Goal: Task Accomplishment & Management: Use online tool/utility

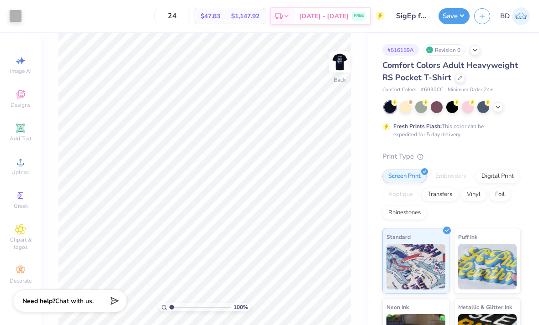
click at [340, 69] on img at bounding box center [339, 62] width 18 height 18
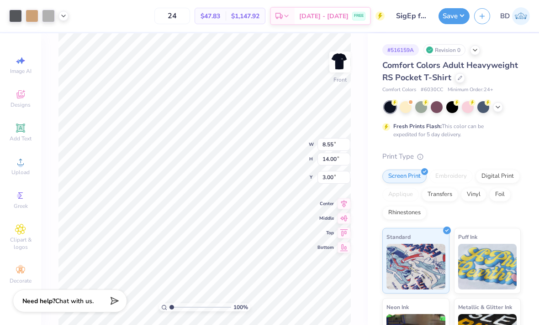
click at [63, 14] on icon at bounding box center [63, 15] width 7 height 7
click at [53, 29] on div at bounding box center [63, 39] width 92 height 31
click at [89, 42] on div at bounding box center [89, 39] width 13 height 13
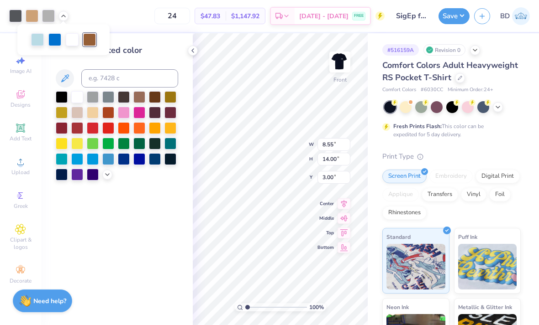
click at [33, 16] on div at bounding box center [32, 16] width 13 height 13
click at [141, 100] on div at bounding box center [139, 97] width 12 height 12
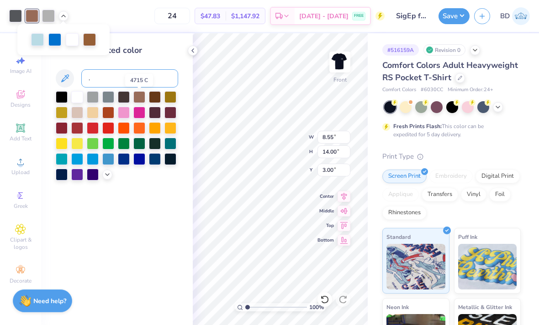
type input "."
click at [91, 83] on input "." at bounding box center [129, 78] width 97 height 18
click at [66, 15] on icon at bounding box center [63, 15] width 7 height 7
click at [91, 37] on div at bounding box center [89, 39] width 13 height 13
click at [34, 10] on div at bounding box center [32, 16] width 13 height 13
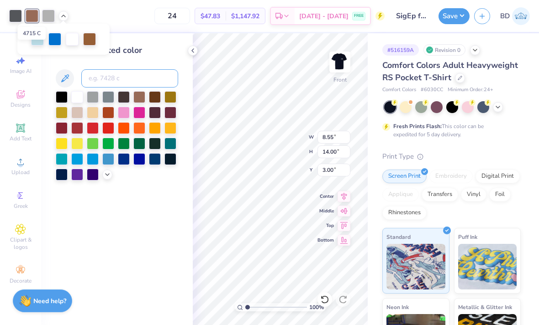
click at [98, 75] on input at bounding box center [129, 78] width 97 height 18
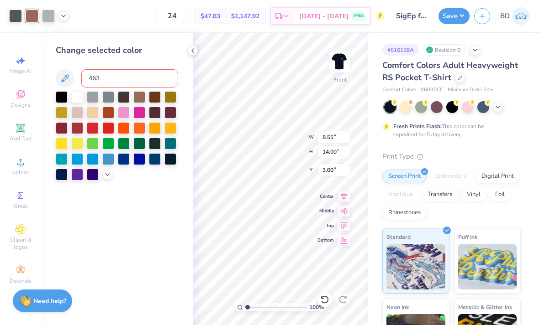
type input "4635"
click at [65, 15] on icon at bounding box center [63, 15] width 7 height 7
click at [66, 12] on icon at bounding box center [63, 15] width 7 height 7
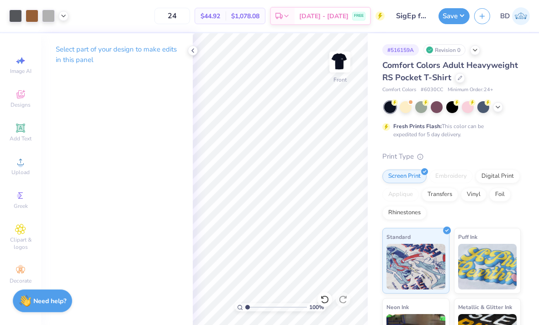
click at [112, 131] on div "Select part of your design to make edits in this panel" at bounding box center [117, 179] width 152 height 292
click at [327, 303] on icon at bounding box center [324, 299] width 9 height 9
type input "3.00"
click at [326, 298] on icon at bounding box center [324, 299] width 9 height 9
click at [325, 298] on icon at bounding box center [324, 299] width 9 height 9
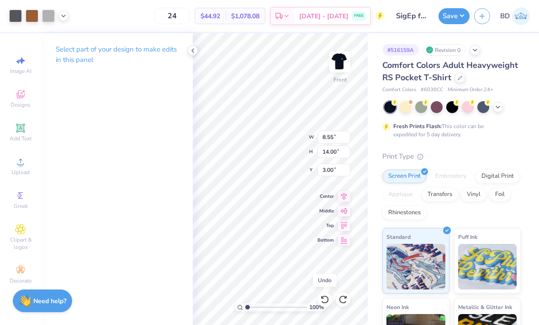
click at [320, 296] on div at bounding box center [324, 300] width 15 height 15
click at [70, 11] on div "Art colors 24 $44.92 Per Item $1,078.08 Total Est. Delivery Sep 20 - 23 FREE De…" at bounding box center [269, 16] width 539 height 32
click at [64, 15] on icon at bounding box center [63, 15] width 7 height 7
click at [325, 299] on icon at bounding box center [324, 299] width 9 height 9
click at [324, 295] on icon at bounding box center [324, 299] width 9 height 9
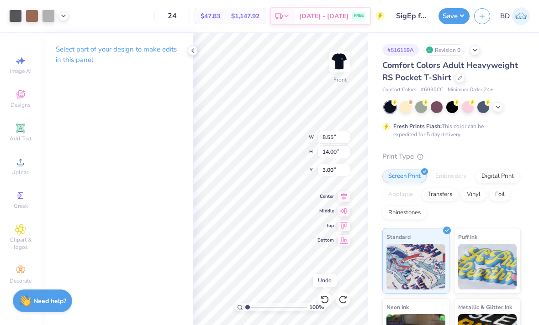
click at [66, 13] on icon at bounding box center [63, 15] width 7 height 7
click at [29, 16] on div at bounding box center [32, 16] width 13 height 13
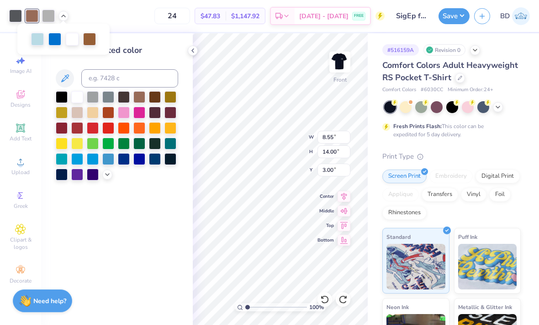
click at [95, 43] on div at bounding box center [89, 39] width 13 height 13
click at [32, 14] on div at bounding box center [32, 16] width 13 height 13
click at [102, 84] on input at bounding box center [129, 78] width 97 height 18
type input "4635"
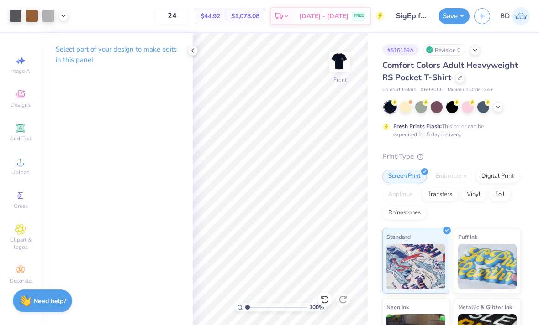
click at [191, 52] on icon at bounding box center [192, 50] width 7 height 7
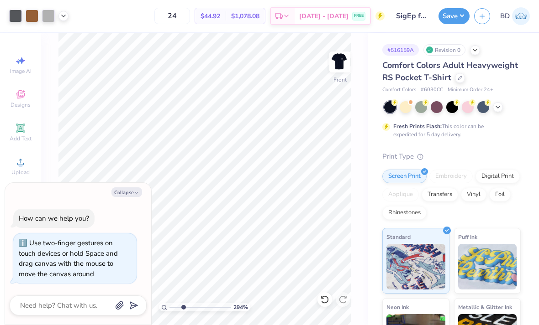
type input "2.93774080653372"
type textarea "x"
type input "2.93774080653372"
type textarea "x"
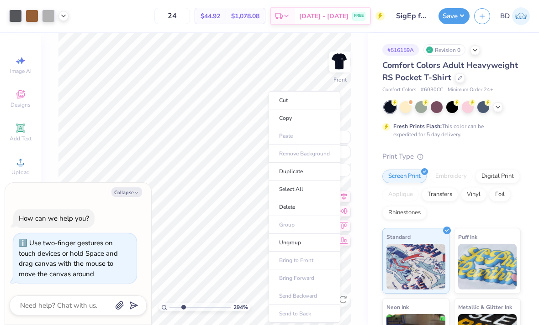
type input "2.93774080653372"
type textarea "x"
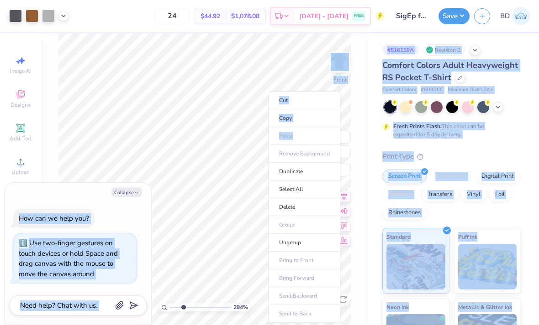
type input "2.93774080653372"
type textarea "x"
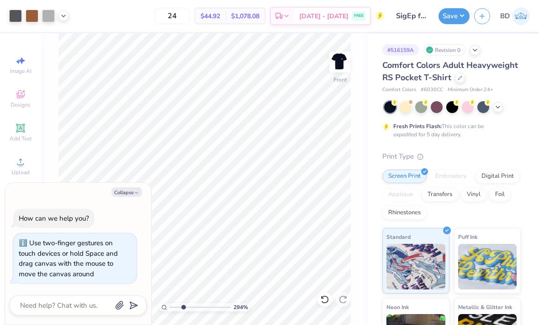
type input "2.93774080653372"
type textarea "x"
type input "2.93774080653372"
type textarea "x"
type input "2.93774080653372"
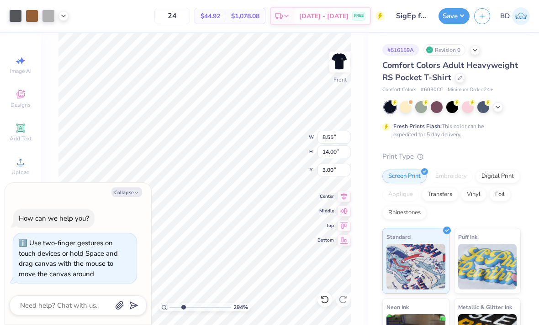
type textarea "x"
type input "2.93774080653372"
type textarea "x"
type input "2.93774080653372"
type textarea "x"
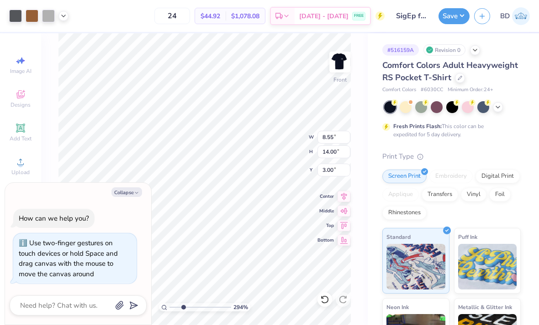
type input "2.93774080653372"
type textarea "x"
type input "2.93774080653372"
type textarea "x"
type input "2.93774080653372"
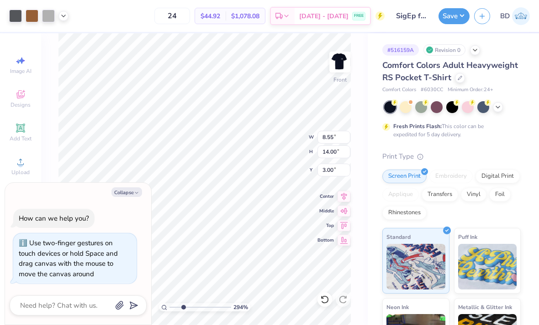
type textarea "x"
type input "2.93774080653372"
type textarea "x"
type input "2.93774080653372"
type textarea "x"
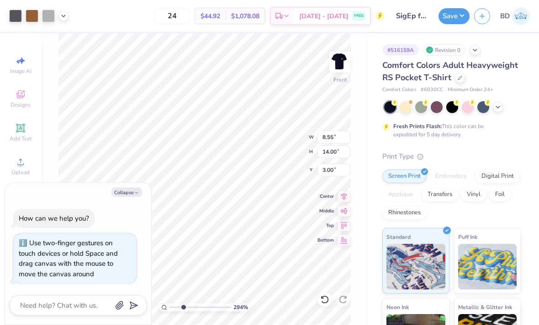
type input "1.62"
type input "2.93774080653372"
type textarea "x"
type input "2.93774080653372"
type textarea "x"
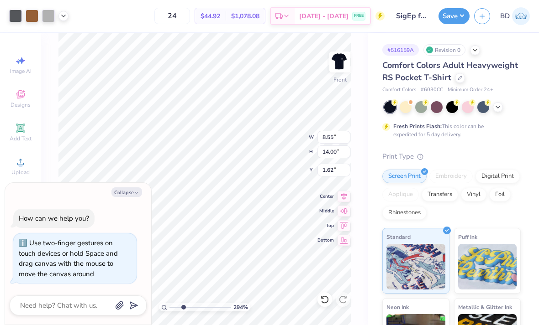
type input "2.93774080653372"
type textarea "x"
type input "2.72"
type input "2.93774080653372"
type textarea "x"
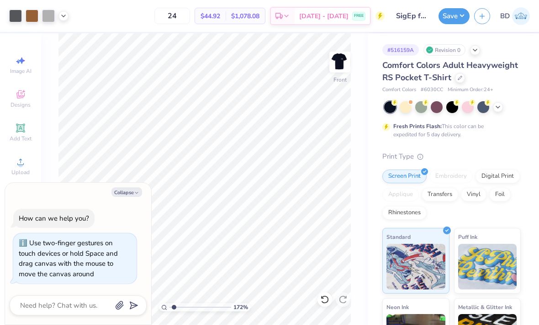
type input "1.36661700174569"
click at [44, 304] on textarea at bounding box center [65, 306] width 93 height 12
type textarea "x"
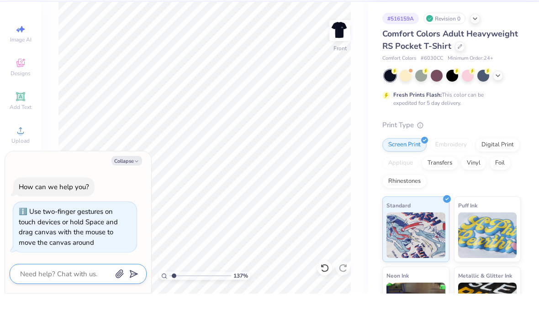
type textarea "M"
type textarea "x"
type textarea "Ma"
type textarea "x"
type textarea "Mak"
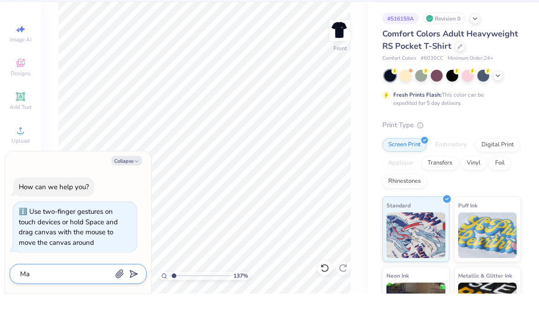
type textarea "x"
type textarea "Make"
type textarea "x"
type textarea "Make"
type textarea "x"
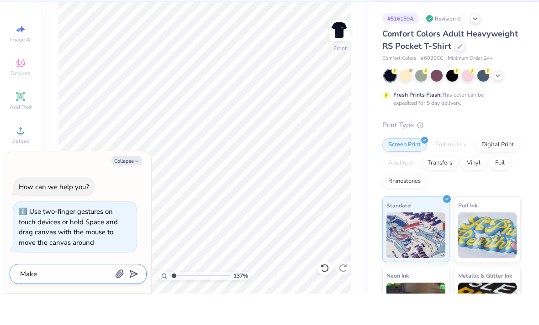
type textarea "Make t"
type textarea "x"
type textarea "Make th"
type textarea "x"
type textarea "Make the"
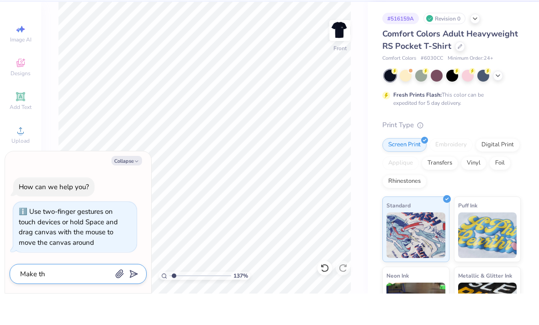
type textarea "x"
type textarea "Make the"
type textarea "x"
type textarea "Make the n"
type textarea "x"
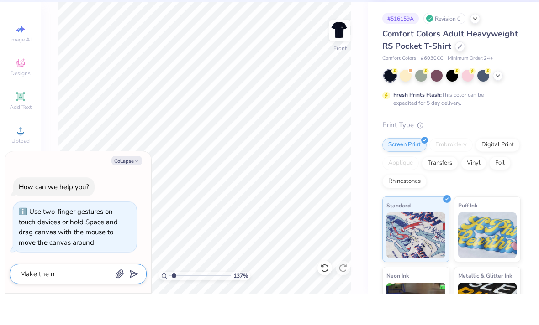
type textarea "Make the no"
type textarea "x"
type textarea "Make the nos"
type textarea "x"
type textarea "Make the nose"
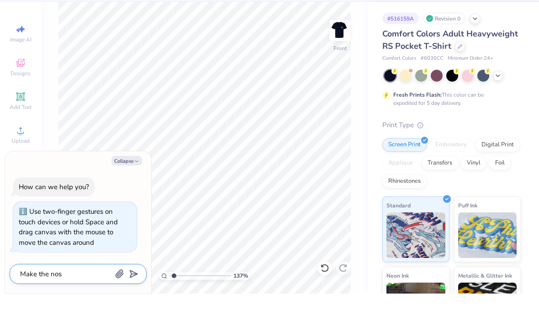
type textarea "x"
type textarea "Make the nose"
type textarea "x"
type textarea "Make the nose b"
type textarea "x"
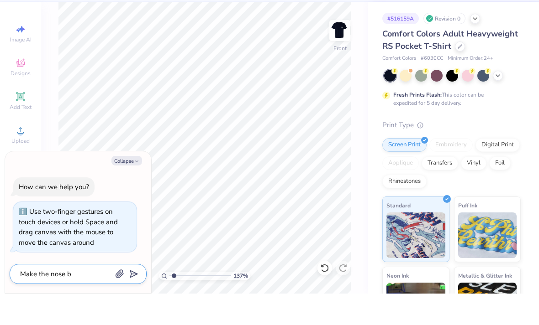
type textarea "Make the nose br"
type textarea "x"
type textarea "Make the nose bro"
type textarea "x"
type textarea "Make the nose brow"
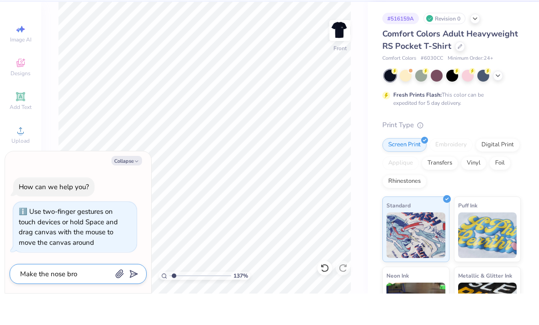
type textarea "x"
type textarea "Make the nose brown"
type textarea "x"
type textarea "Make the nose brown"
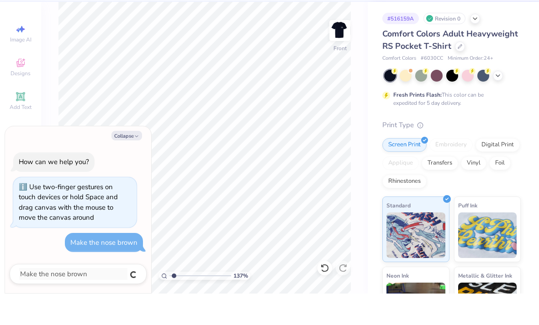
type textarea "x"
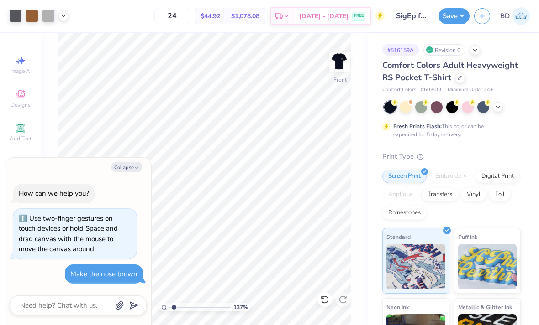
click at [69, 11] on div "Art colors 24 $44.92 Per Item $1,078.08 Total Est. Delivery Sep 20 - 23 FREE De…" at bounding box center [269, 16] width 539 height 32
click at [67, 12] on icon at bounding box center [63, 15] width 7 height 7
click at [125, 170] on button "Collapse" at bounding box center [126, 167] width 31 height 10
type textarea "x"
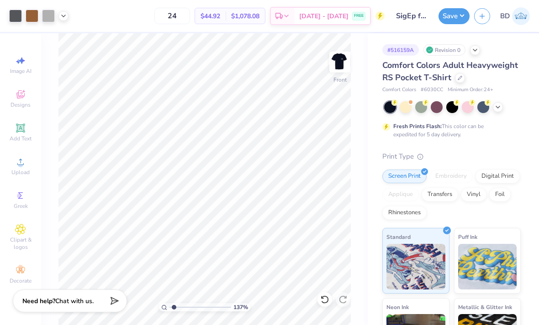
click at [64, 17] on icon at bounding box center [63, 15] width 7 height 7
click at [47, 35] on div at bounding box center [46, 39] width 13 height 13
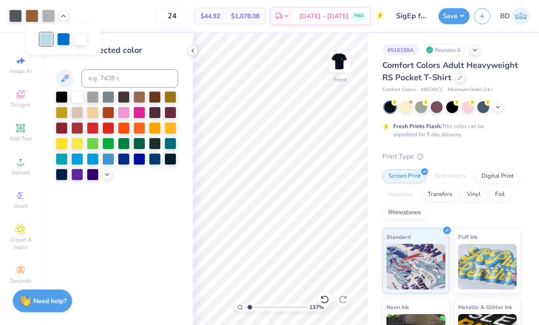
click at [68, 42] on div at bounding box center [63, 39] width 13 height 13
type input "1.36661700174569"
click at [126, 73] on input at bounding box center [129, 78] width 97 height 18
type input "7457"
click at [192, 54] on div at bounding box center [193, 51] width 10 height 10
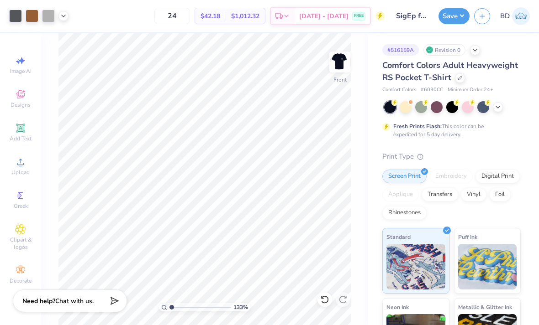
type input "1"
type input "4.21"
click at [68, 17] on div at bounding box center [63, 16] width 10 height 10
click at [66, 13] on icon at bounding box center [63, 15] width 7 height 7
click at [340, 71] on img at bounding box center [339, 62] width 18 height 18
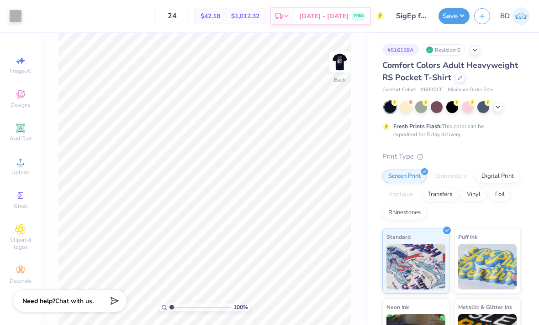
click at [344, 71] on img at bounding box center [339, 62] width 18 height 18
click at [67, 13] on div at bounding box center [63, 16] width 10 height 10
click at [52, 16] on div at bounding box center [48, 16] width 13 height 13
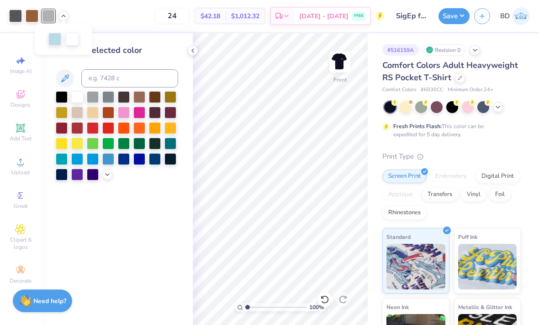
click at [16, 13] on div at bounding box center [15, 16] width 13 height 13
click at [48, 13] on div at bounding box center [48, 16] width 13 height 13
click at [10, 10] on div at bounding box center [15, 16] width 13 height 13
click at [49, 14] on div at bounding box center [48, 16] width 13 height 13
click at [13, 13] on div at bounding box center [15, 16] width 13 height 13
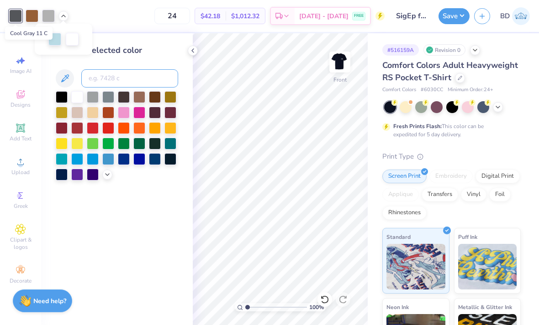
click at [101, 76] on input at bounding box center [129, 78] width 97 height 18
type input "Cool gray 5"
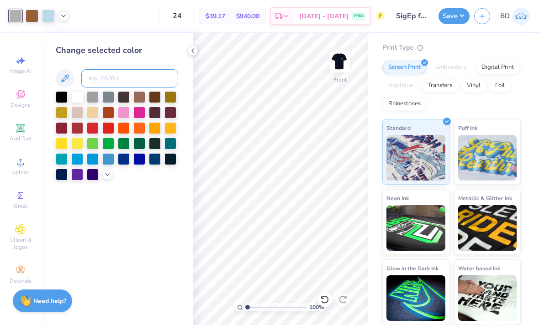
scroll to position [109, 0]
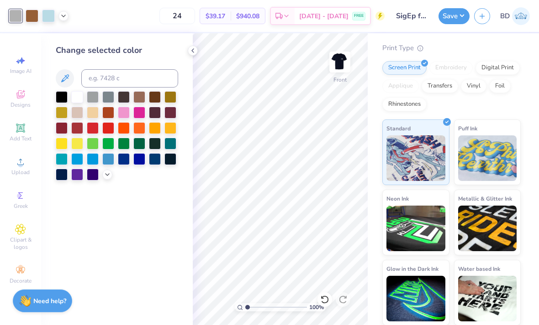
click at [194, 49] on icon at bounding box center [192, 50] width 7 height 7
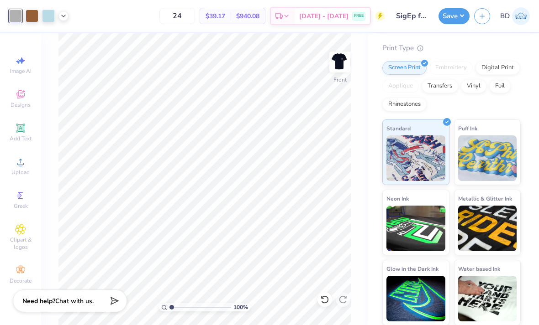
click at [322, 303] on icon at bounding box center [324, 299] width 9 height 9
click at [67, 12] on icon at bounding box center [63, 15] width 7 height 7
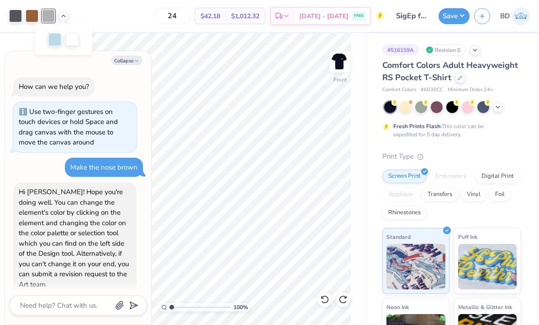
scroll to position [78, 0]
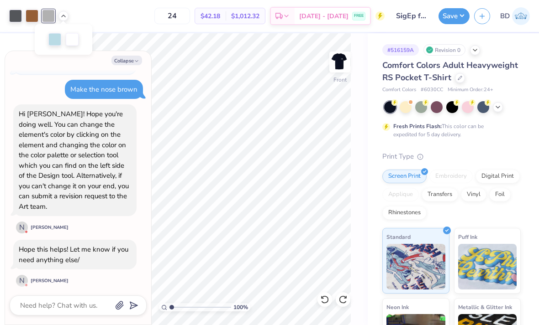
click at [125, 62] on button "Collapse" at bounding box center [126, 61] width 31 height 10
type textarea "x"
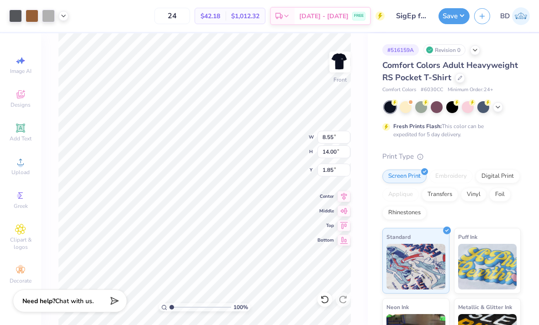
click at [322, 299] on icon at bounding box center [322, 298] width 2 height 2
type input "4.21"
type input "2.89967551702288"
type input "4.22"
type input "1"
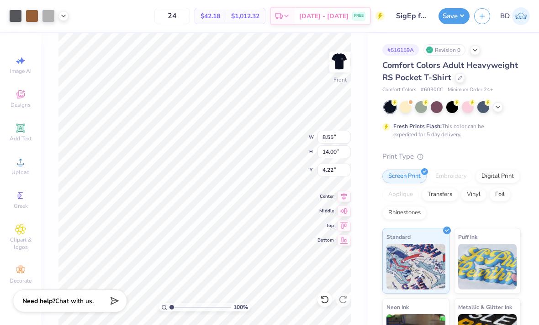
type input "4.48"
click at [65, 12] on icon at bounding box center [63, 15] width 7 height 7
click at [340, 65] on img at bounding box center [339, 62] width 18 height 18
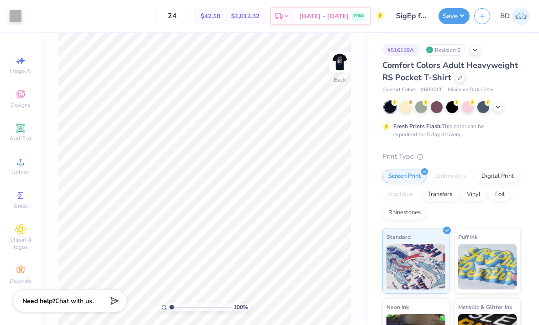
click at [342, 60] on img at bounding box center [339, 62] width 18 height 18
click at [348, 58] on img at bounding box center [339, 62] width 18 height 18
click at [259, 16] on span "$1,012.32" at bounding box center [245, 16] width 28 height 10
click at [225, 16] on div "$42.18 Per Item" at bounding box center [210, 16] width 31 height 16
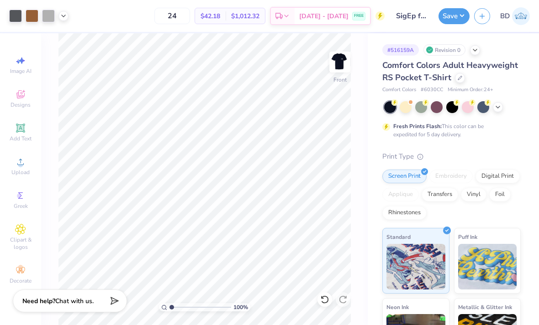
click at [220, 15] on span "$42.18" at bounding box center [210, 16] width 20 height 10
click at [64, 14] on icon at bounding box center [63, 15] width 7 height 7
click at [49, 13] on div at bounding box center [48, 16] width 13 height 13
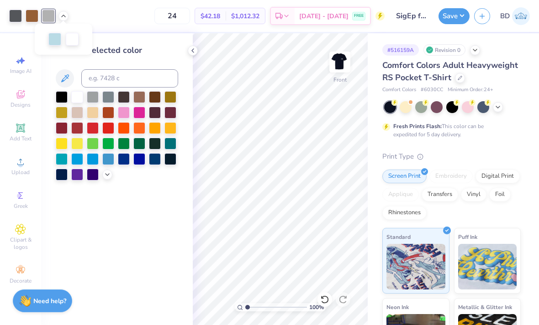
click at [95, 21] on div "24 $42.18 Per Item $1,012.32 Total Est. Delivery Sep 20 - 23 FREE" at bounding box center [228, 16] width 311 height 32
click at [67, 17] on icon at bounding box center [63, 15] width 7 height 7
click at [67, 17] on div at bounding box center [63, 16] width 10 height 10
click at [191, 52] on icon at bounding box center [192, 50] width 7 height 7
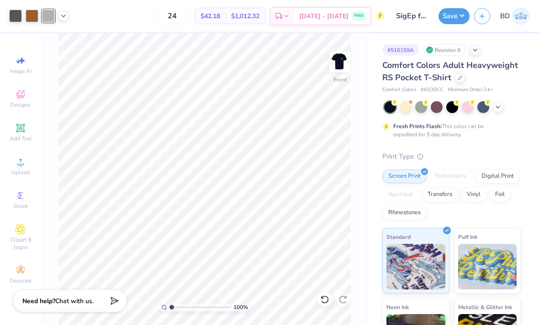
click at [349, 58] on img at bounding box center [339, 62] width 18 height 18
click at [340, 59] on img at bounding box center [339, 62] width 18 height 18
click at [67, 13] on div at bounding box center [63, 16] width 10 height 10
type input "4.38"
click at [456, 10] on button "Save" at bounding box center [453, 16] width 31 height 16
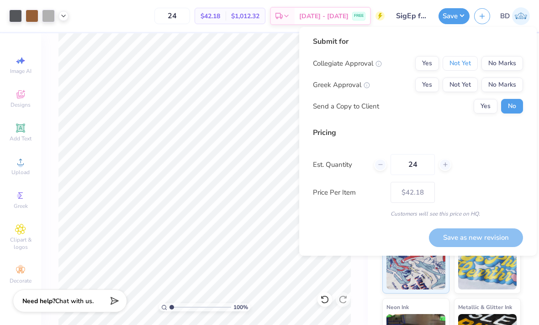
click at [464, 63] on button "Not Yet" at bounding box center [459, 63] width 35 height 15
click at [502, 63] on button "No Marks" at bounding box center [502, 63] width 42 height 15
click at [471, 84] on button "Not Yet" at bounding box center [459, 85] width 35 height 15
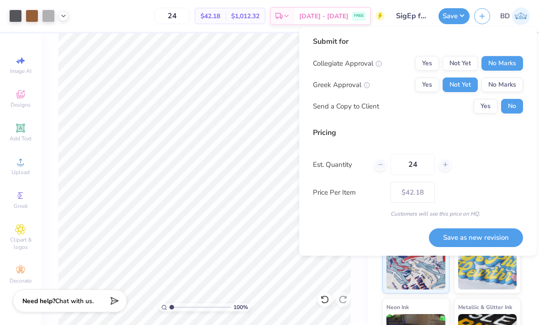
click at [458, 236] on button "Save as new revision" at bounding box center [476, 238] width 94 height 19
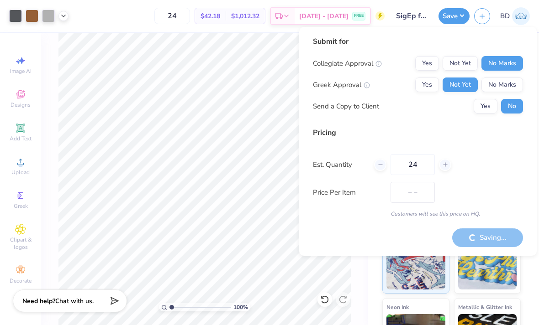
type input "$42.18"
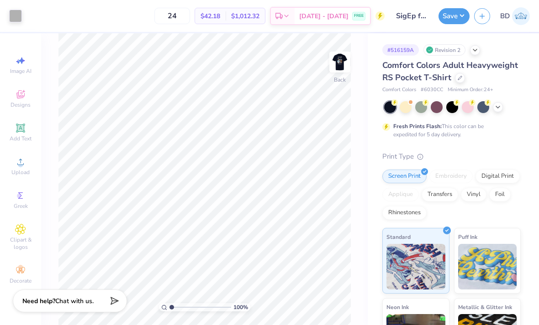
click at [335, 66] on img at bounding box center [339, 62] width 18 height 18
click at [65, 12] on icon at bounding box center [63, 15] width 7 height 7
click at [58, 36] on div at bounding box center [54, 39] width 13 height 13
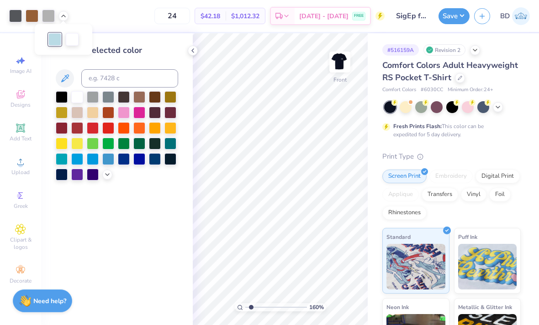
click at [156, 162] on div at bounding box center [155, 159] width 12 height 12
click at [122, 161] on div at bounding box center [124, 159] width 12 height 12
click at [140, 163] on div at bounding box center [139, 159] width 12 height 12
click at [157, 164] on div at bounding box center [155, 159] width 12 height 12
click at [91, 167] on div at bounding box center [117, 135] width 122 height 89
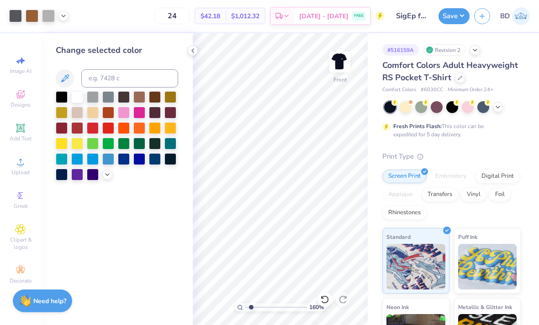
click at [94, 162] on div at bounding box center [93, 159] width 12 height 12
click at [109, 160] on div at bounding box center [108, 159] width 12 height 12
type input "1.60469747402535"
type input "4.35"
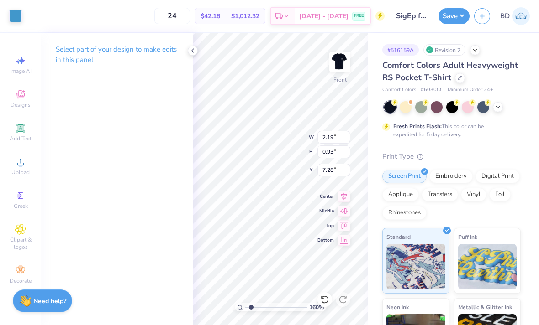
click at [17, 14] on div at bounding box center [15, 16] width 13 height 13
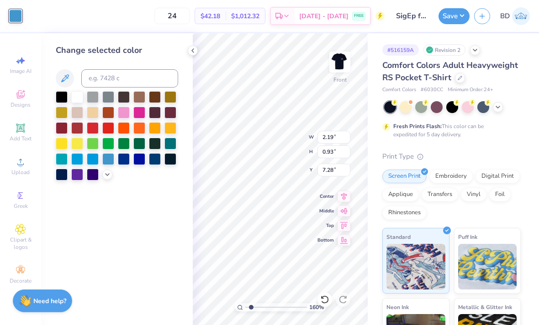
click at [140, 145] on div at bounding box center [139, 144] width 12 height 12
type input "1.60469747402535"
type input "0.20"
type input "3.34"
type input "8.17"
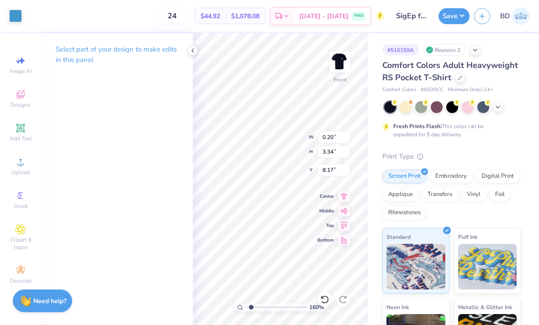
click at [15, 16] on div at bounding box center [15, 16] width 13 height 13
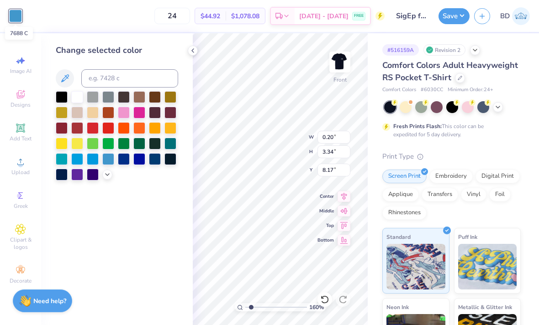
click at [191, 49] on icon at bounding box center [192, 50] width 7 height 7
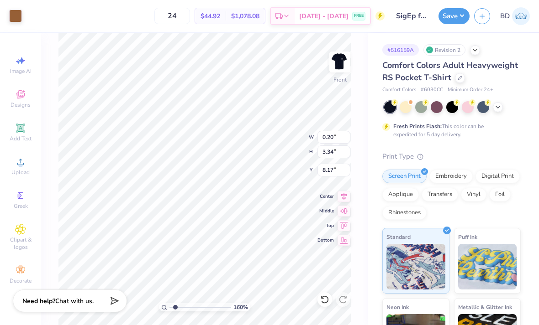
type input "1.60469747402535"
type input "4.20"
type input "5.82"
type input "11.06"
click at [16, 14] on div at bounding box center [15, 16] width 13 height 13
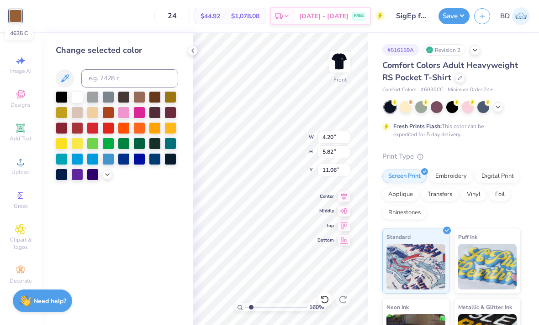
type input "1.60469747402535"
type input "0.20"
type input "3.34"
type input "8.17"
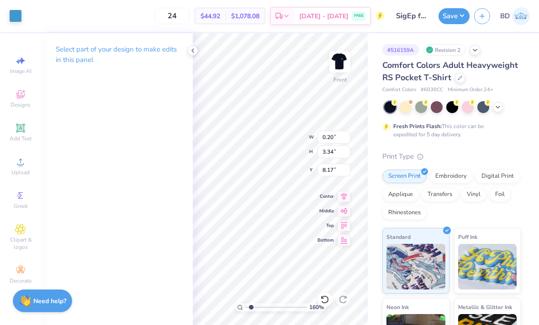
type input "1.60469747402535"
type input "8.32"
click at [13, 14] on div at bounding box center [15, 16] width 13 height 13
type input "1.60469747402535"
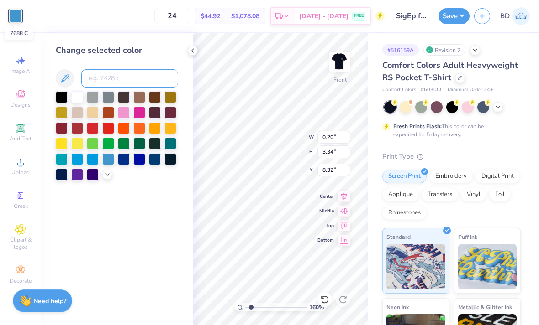
click at [118, 76] on input at bounding box center [129, 78] width 97 height 18
type input "4635"
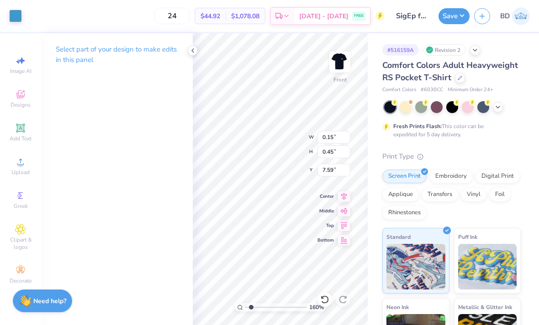
type input "1.60469747402535"
type input "7.66"
click at [20, 19] on div at bounding box center [15, 16] width 13 height 13
type input "1.60469747402535"
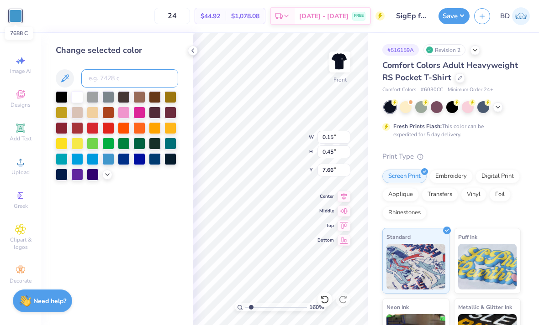
click at [137, 81] on input at bounding box center [129, 78] width 97 height 18
type input "4635"
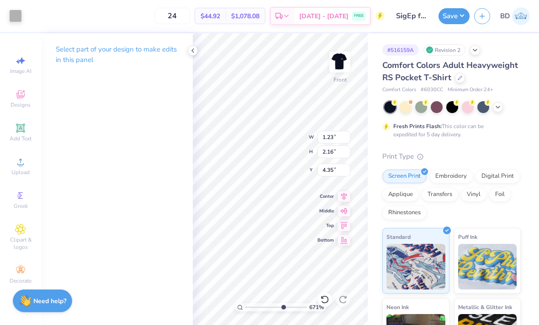
type input "6.71028314855147"
type input "0.16"
type input "0.20"
type input "7.27"
click at [19, 13] on div at bounding box center [15, 16] width 13 height 13
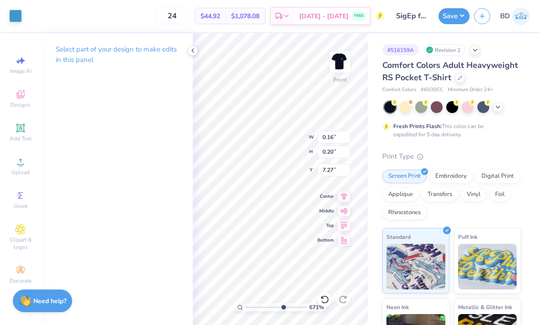
type input "6.71028314855147"
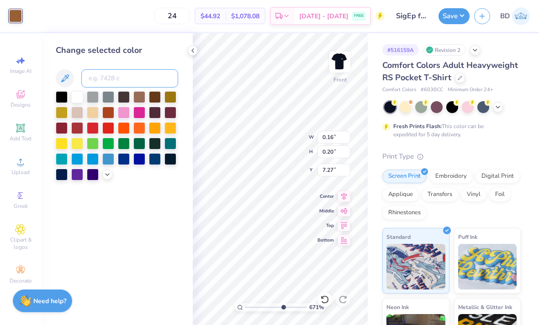
type input "6.71028314855147"
type input "0.06"
type input "0.26"
type input "7.75"
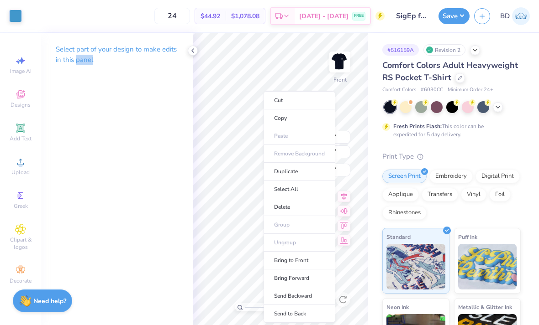
type input "6.71028314855147"
type input "7.72"
click at [110, 138] on div "Select part of your design to make edits in this panel" at bounding box center [117, 179] width 152 height 292
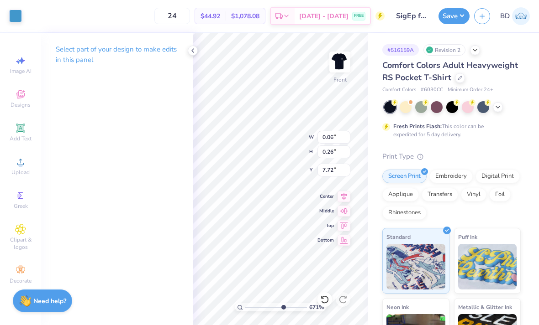
click at [135, 20] on div "24 $44.92 Per Item $1,078.08 Total Est. Delivery [DATE] - [DATE] FREE" at bounding box center [205, 16] width 358 height 32
click at [321, 300] on icon at bounding box center [324, 299] width 9 height 9
type input "6.71028314855147"
type input "7.75"
click at [324, 299] on icon at bounding box center [324, 299] width 9 height 9
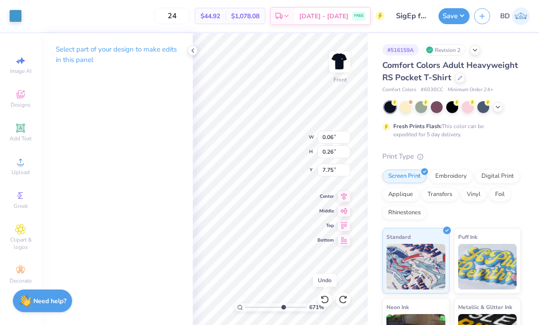
type input "6.71028314855147"
type input "7.72"
click at [16, 16] on div at bounding box center [15, 16] width 13 height 13
type input "6.71028314855147"
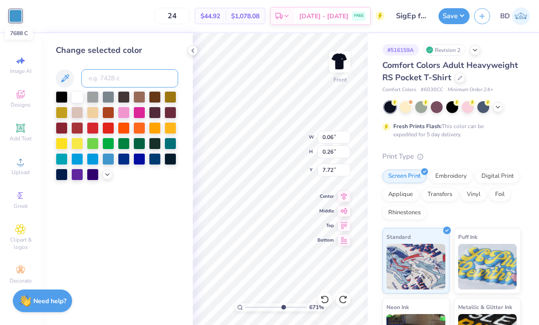
click at [117, 73] on input at bounding box center [129, 78] width 97 height 18
type input "4635"
type input "6.71028314855147"
type input "8.48"
type input "10.63"
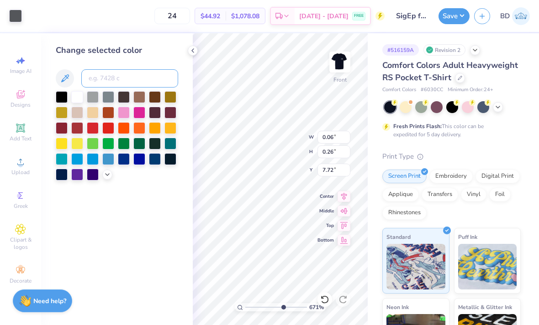
type input "6.30"
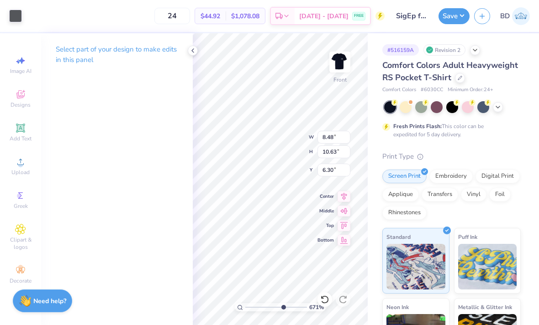
type input "6.71028314855147"
type input "6.35"
click at [323, 302] on icon at bounding box center [324, 299] width 9 height 9
type input "6.71028314855147"
type input "6.30"
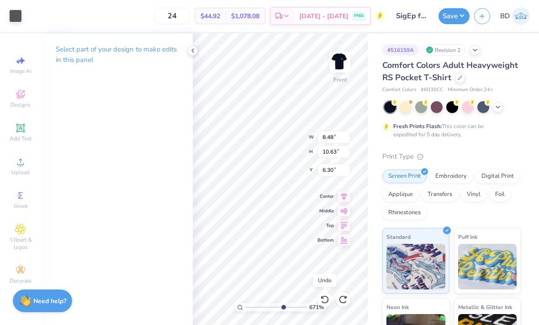
click at [321, 298] on icon at bounding box center [324, 299] width 9 height 9
click at [320, 297] on icon at bounding box center [324, 299] width 9 height 9
click at [322, 300] on icon at bounding box center [324, 299] width 9 height 9
click at [322, 299] on icon at bounding box center [324, 299] width 9 height 9
type input "6.71028314855147"
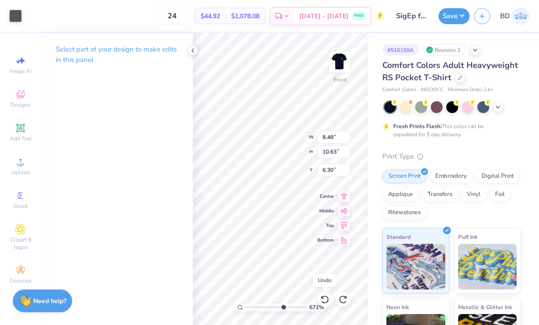
type input "0.15"
type input "0.45"
type input "7.62"
click at [323, 300] on icon at bounding box center [324, 299] width 9 height 9
type input "6.71028314855147"
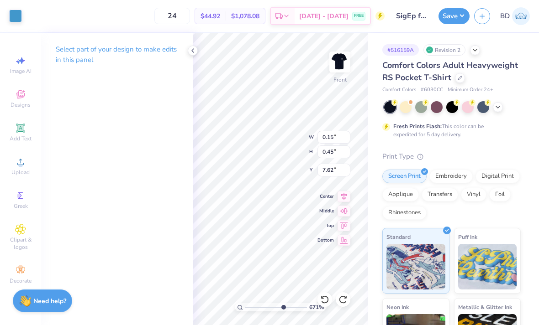
type input "7.59"
click at [20, 18] on div at bounding box center [15, 16] width 13 height 13
type input "6.71028314855147"
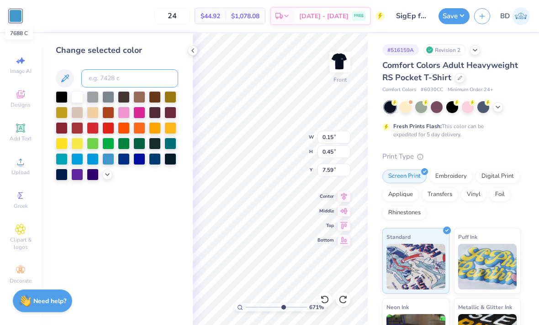
click at [109, 75] on input at bounding box center [129, 78] width 97 height 18
type input "4635"
type input "6.71028314855147"
type input "0.06"
type input "0.26"
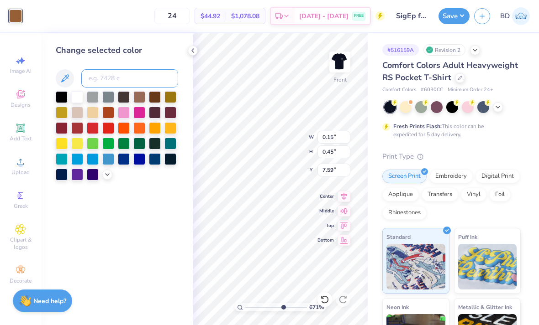
type input "7.72"
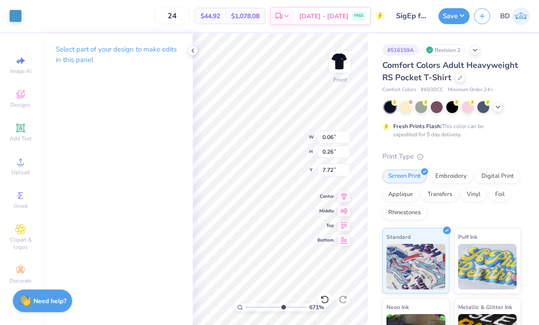
click at [21, 15] on div at bounding box center [15, 16] width 13 height 13
type input "6.71028314855147"
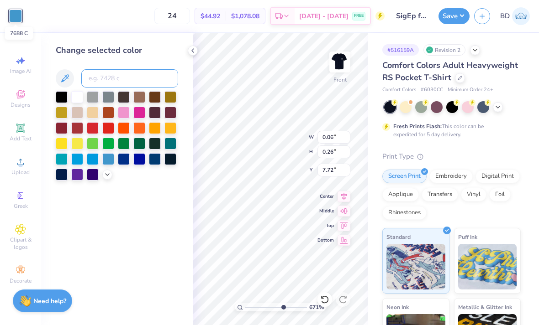
click at [122, 80] on input at bounding box center [129, 78] width 97 height 18
type input "4635"
type input "6.71028314855147"
type input "8.48"
type input "10.63"
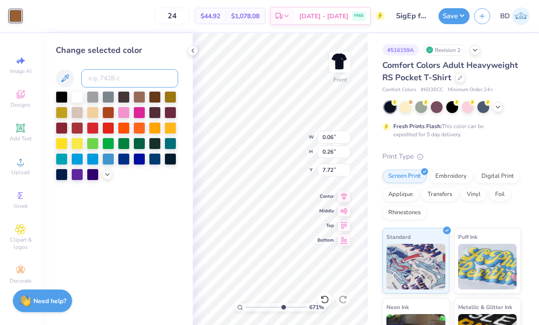
type input "6.30"
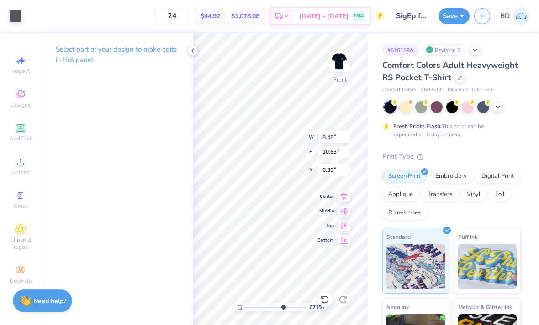
type input "6.71028314855147"
type input "0.16"
type input "0.20"
type input "7.27"
click at [13, 15] on div at bounding box center [15, 16] width 13 height 13
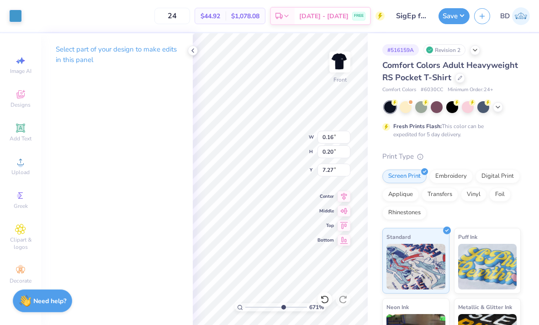
type input "6.71028314855147"
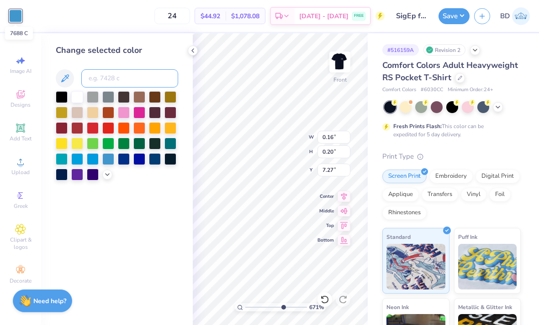
click at [108, 79] on input at bounding box center [129, 78] width 97 height 18
type input "4635"
type input "6.71028314855147"
type input "0.15"
type input "0.06"
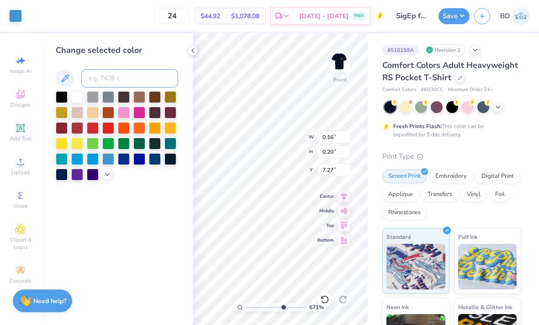
type input "8.07"
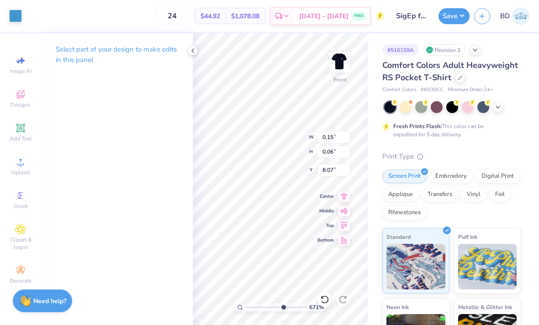
click at [13, 13] on div at bounding box center [15, 16] width 13 height 13
type input "6.71028314855147"
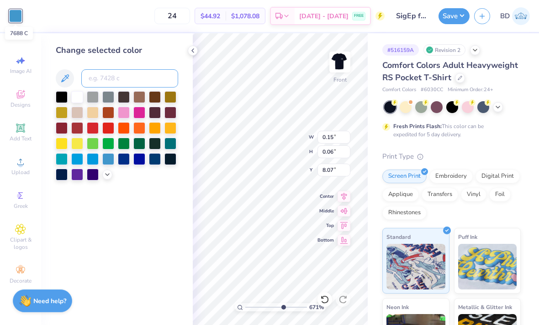
click at [110, 78] on input at bounding box center [129, 78] width 97 height 18
type input "4635"
type input "6.71028314855147"
type input "0.20"
type input "0.05"
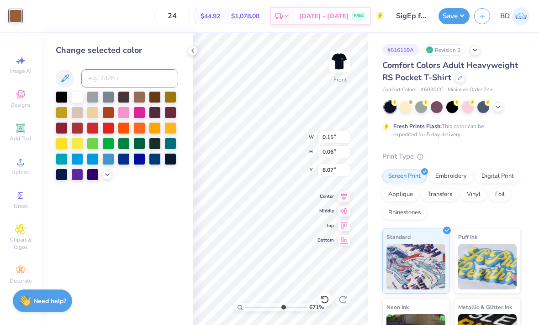
type input "7.51"
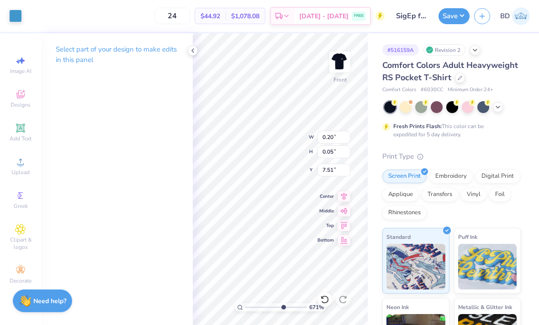
click at [16, 17] on div at bounding box center [15, 16] width 13 height 13
type input "6.71028314855147"
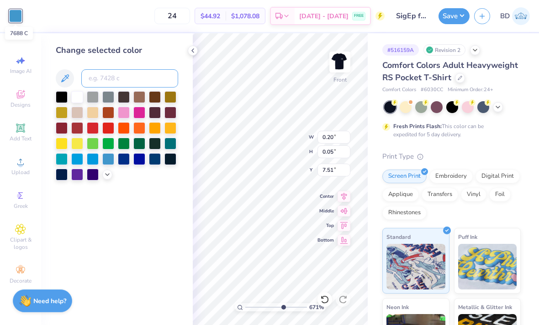
click at [107, 78] on input at bounding box center [129, 78] width 97 height 18
type input "4635"
click at [189, 49] on div at bounding box center [193, 51] width 10 height 10
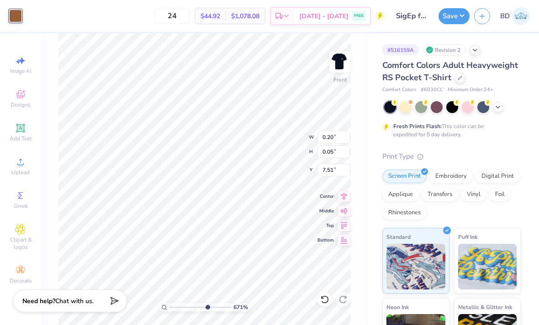
type input "6.71028314855147"
type input "2.22"
type input "2.60"
type input "8.73"
type input "6.71028314855147"
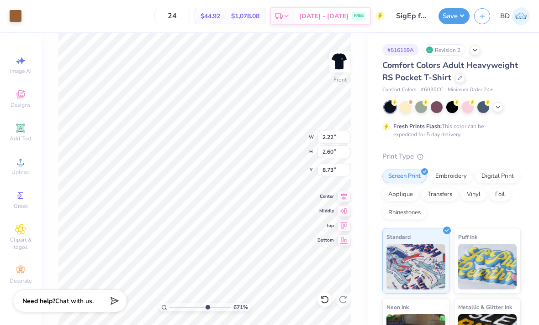
type input "8.11"
click at [325, 297] on icon at bounding box center [324, 299] width 9 height 9
type input "6.71028314855147"
type input "8.73"
type input "1.34218358616027"
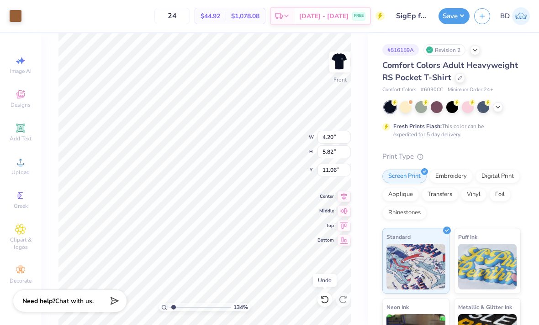
type input "12.50"
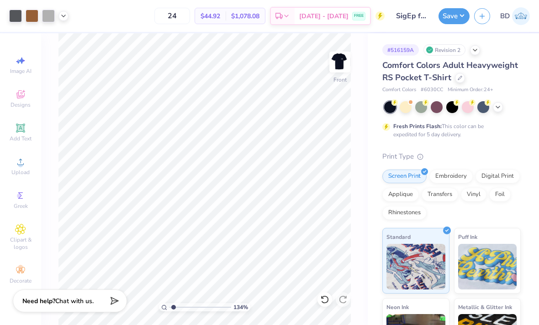
click at [325, 301] on icon at bounding box center [324, 299] width 9 height 9
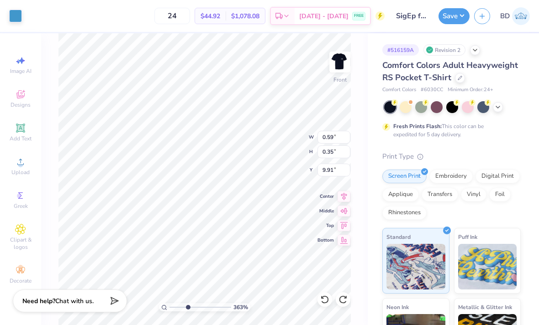
click at [17, 15] on div at bounding box center [15, 16] width 13 height 13
type input "3.63258592446097"
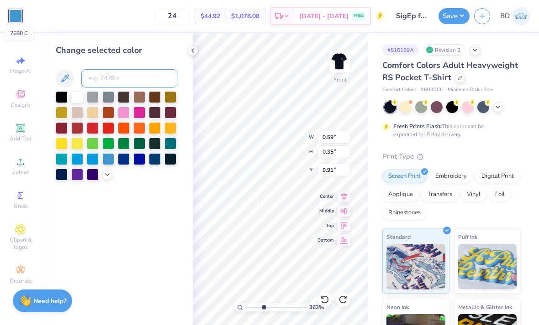
click at [110, 75] on input at bounding box center [129, 78] width 97 height 18
type input "4635"
click at [192, 50] on icon at bounding box center [192, 50] width 7 height 7
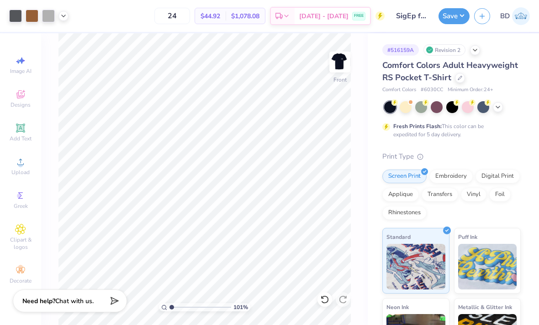
click at [451, 15] on button "Save" at bounding box center [453, 16] width 31 height 16
type input "1.00959551995585"
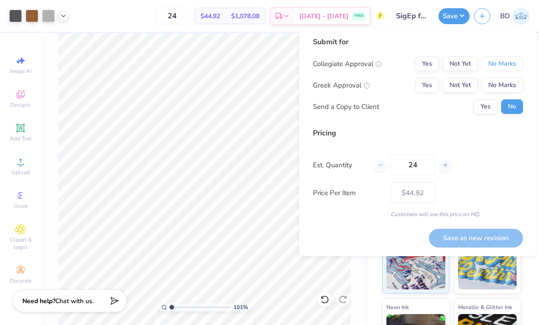
click at [498, 66] on button "No Marks" at bounding box center [502, 64] width 42 height 15
click at [455, 85] on button "Not Yet" at bounding box center [459, 85] width 35 height 15
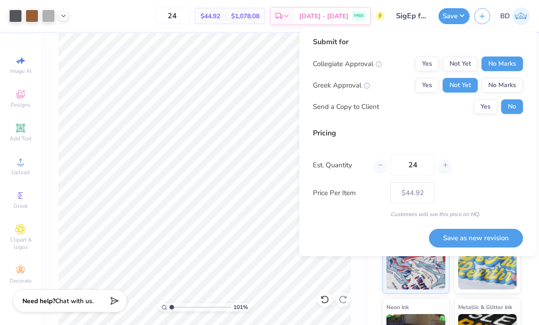
click at [470, 239] on button "Save as new revision" at bounding box center [476, 238] width 94 height 19
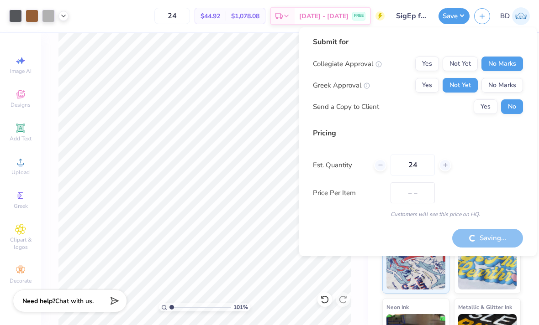
type input "$44.92"
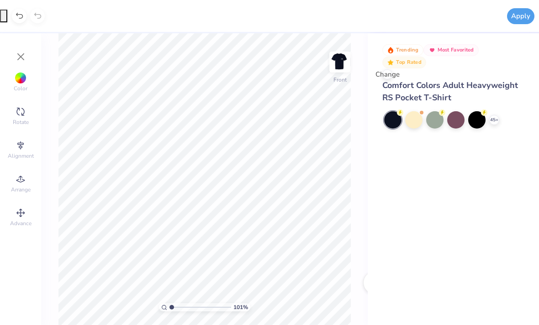
type input "1"
